Goal: Information Seeking & Learning: Understand process/instructions

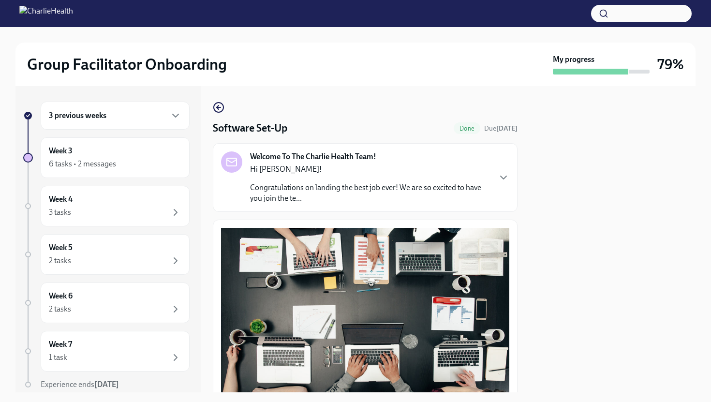
scroll to position [262, 0]
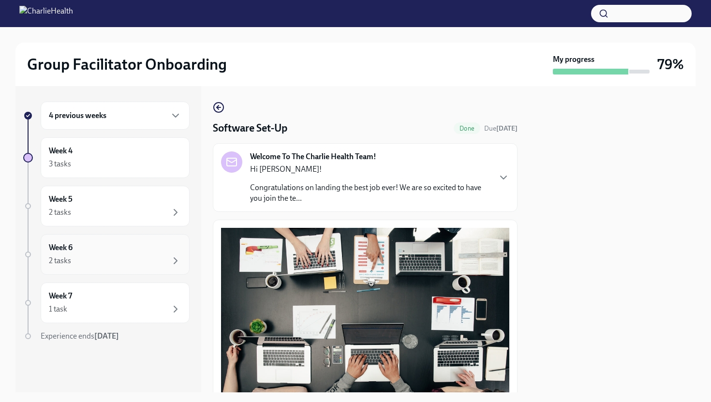
click at [132, 248] on div "Week 6 2 tasks" at bounding box center [115, 254] width 132 height 24
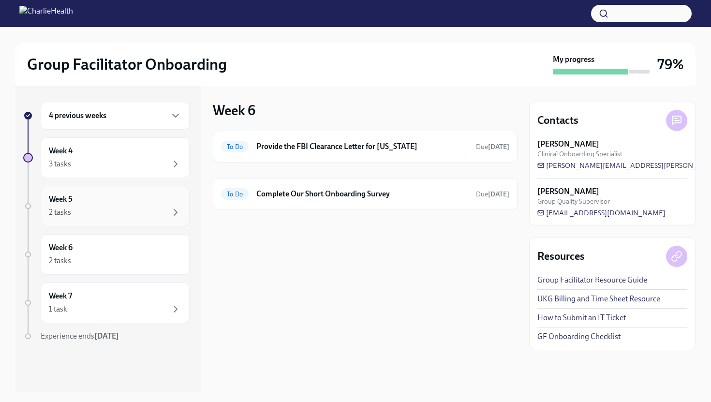
click at [142, 195] on div "Week 5 2 tasks" at bounding box center [115, 206] width 132 height 24
click at [135, 198] on div "Week 5 2 tasks" at bounding box center [115, 206] width 132 height 24
click at [136, 158] on div "3 tasks" at bounding box center [115, 164] width 132 height 12
click at [273, 190] on h6 "Complete Our Short Onboarding Survey" at bounding box center [362, 194] width 212 height 11
